Goal: Information Seeking & Learning: Learn about a topic

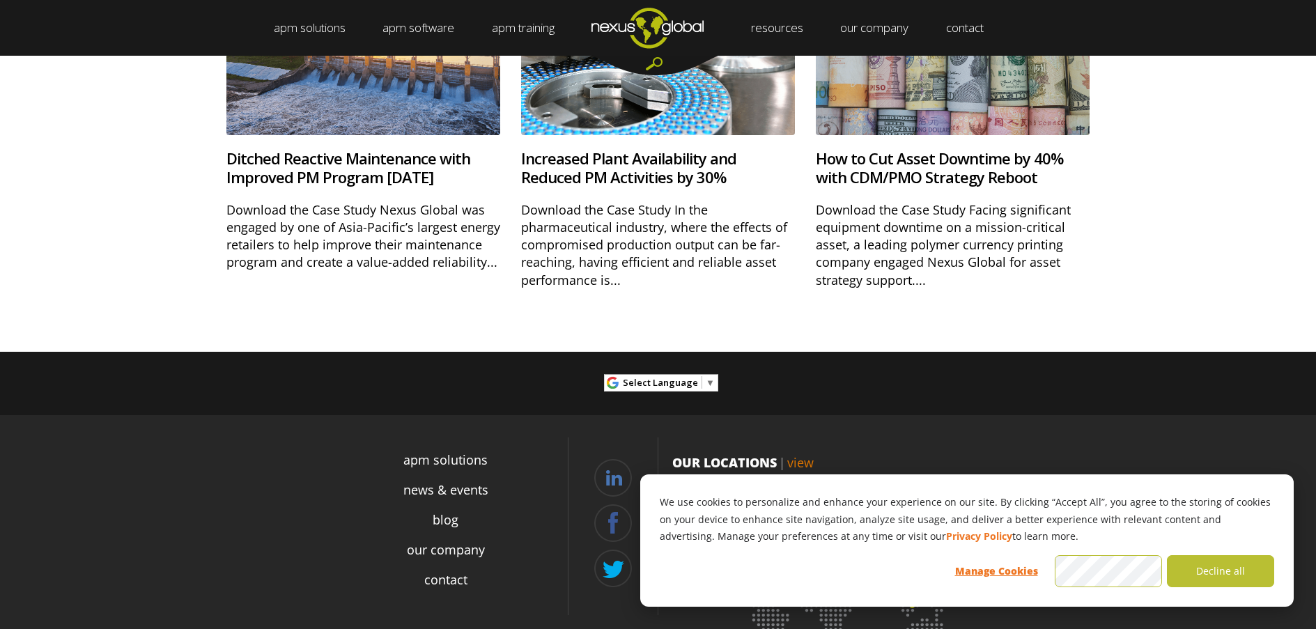
scroll to position [4777, 0]
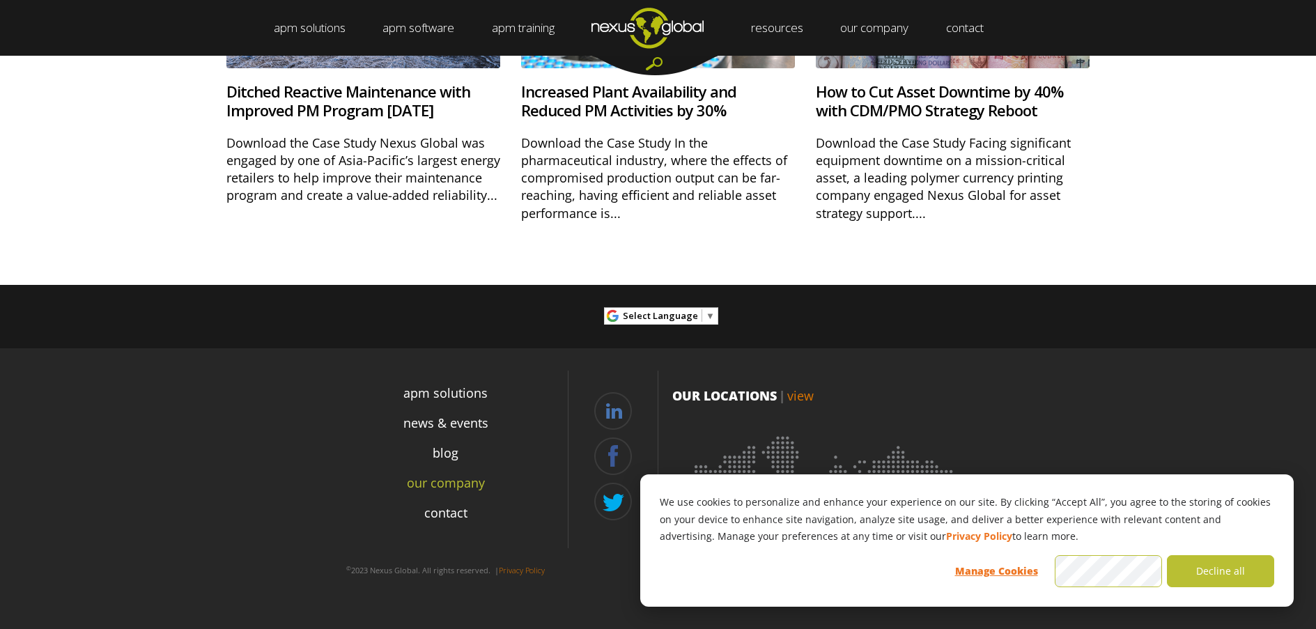
click at [479, 484] on link "our company" at bounding box center [446, 483] width 78 height 19
click at [1222, 564] on button "Decline all" at bounding box center [1220, 571] width 107 height 32
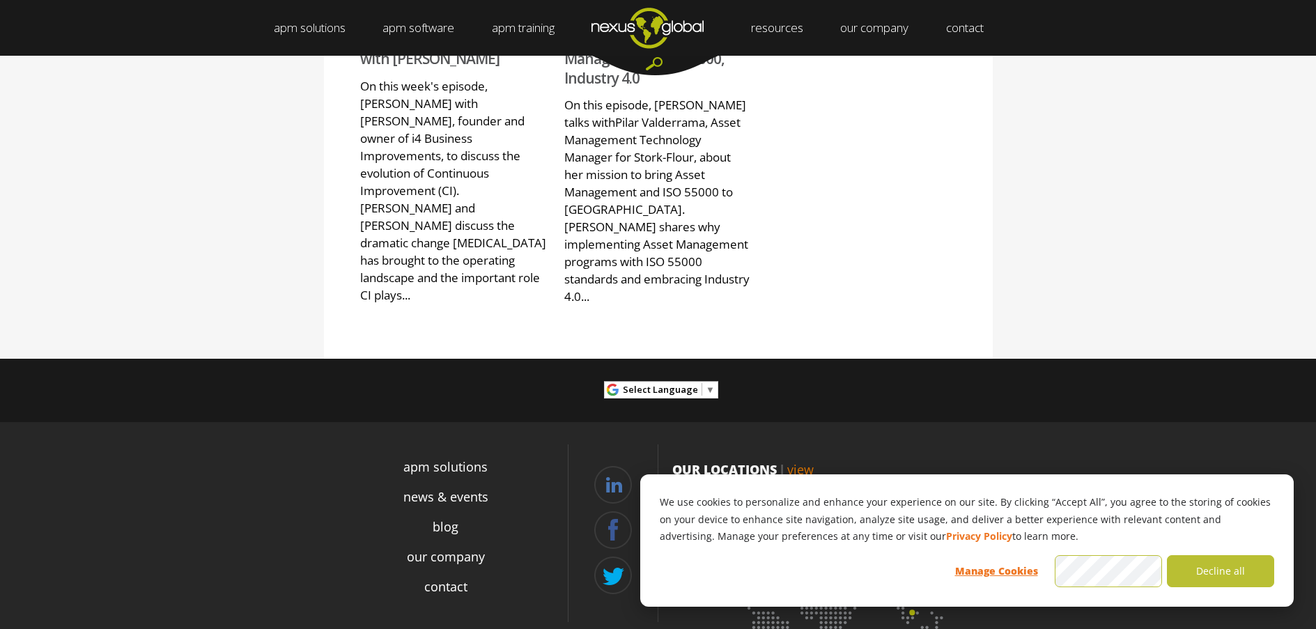
scroll to position [1964, 0]
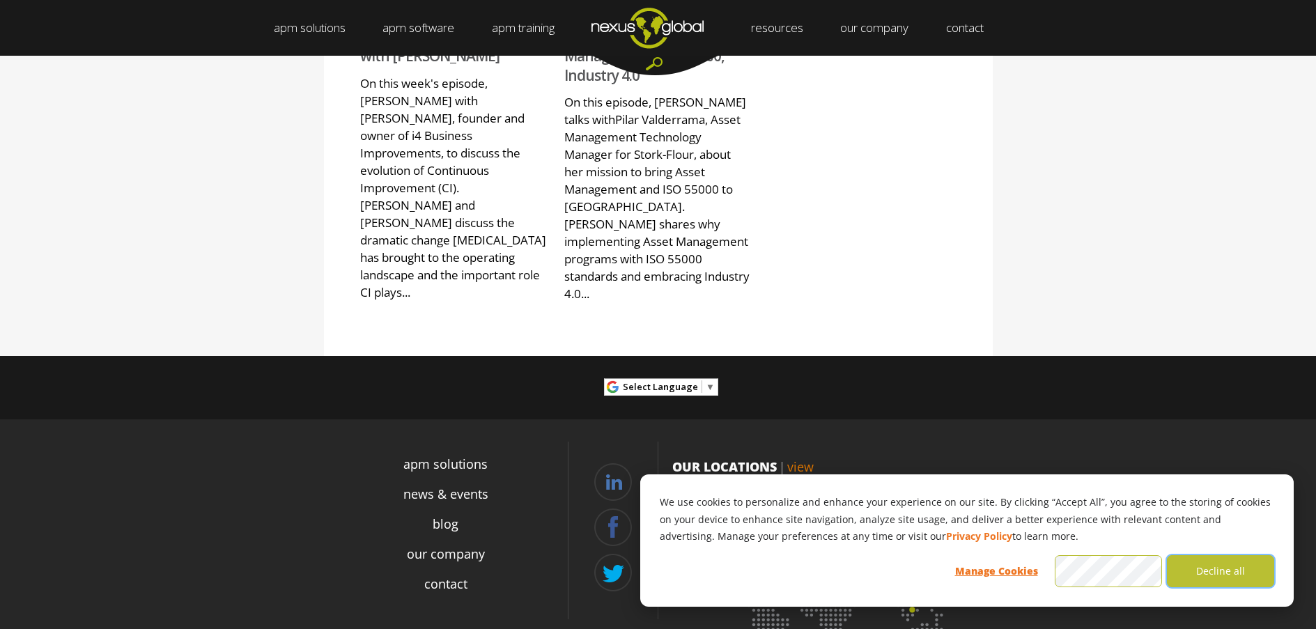
click at [1216, 569] on button "Decline all" at bounding box center [1220, 571] width 107 height 32
